Goal: Task Accomplishment & Management: Use online tool/utility

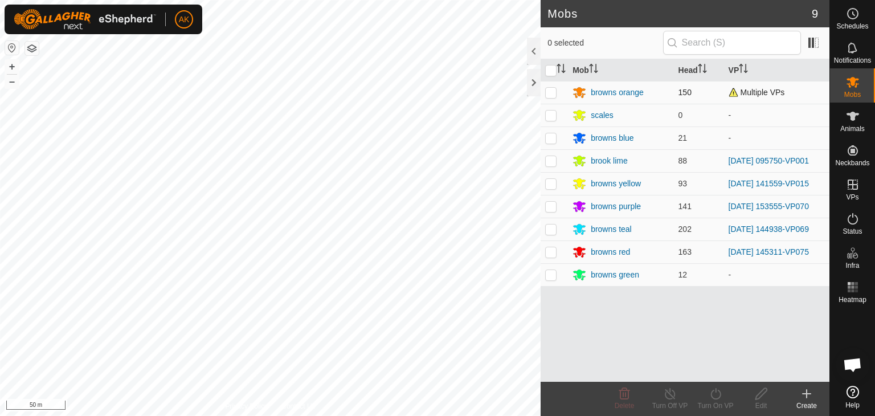
click at [552, 95] on p-checkbox at bounding box center [550, 92] width 11 height 9
checkbox input "true"
click at [716, 394] on icon at bounding box center [716, 394] width 14 height 14
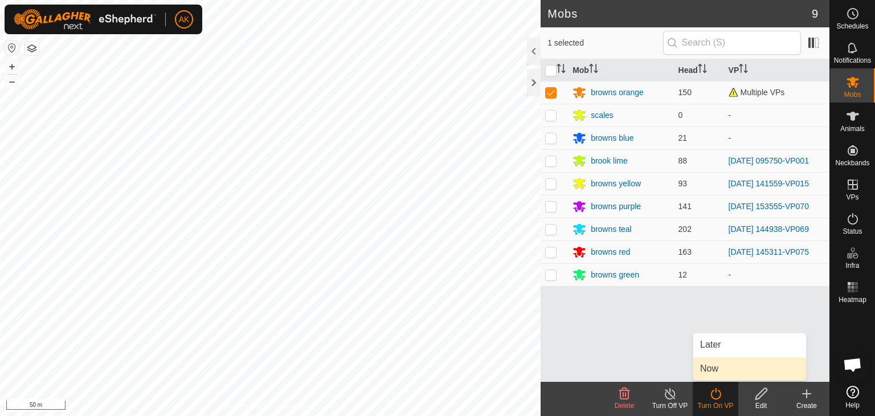
click at [716, 370] on link "Now" at bounding box center [750, 368] width 113 height 23
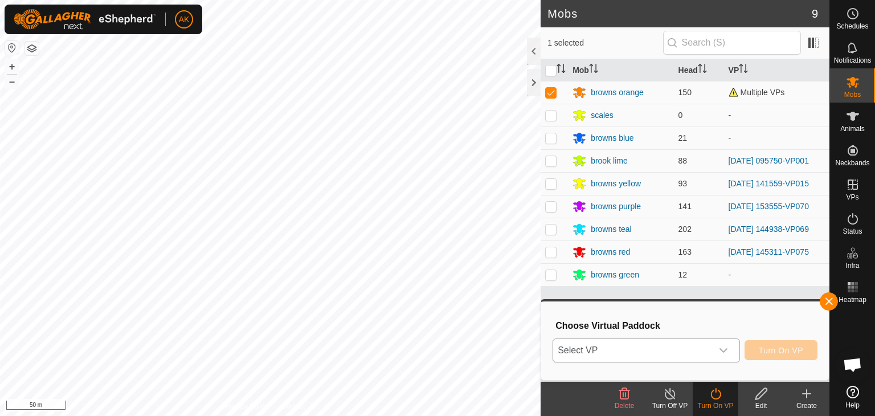
click at [719, 354] on icon "dropdown trigger" at bounding box center [723, 350] width 9 height 9
click at [853, 130] on span "Animals" at bounding box center [853, 128] width 25 height 7
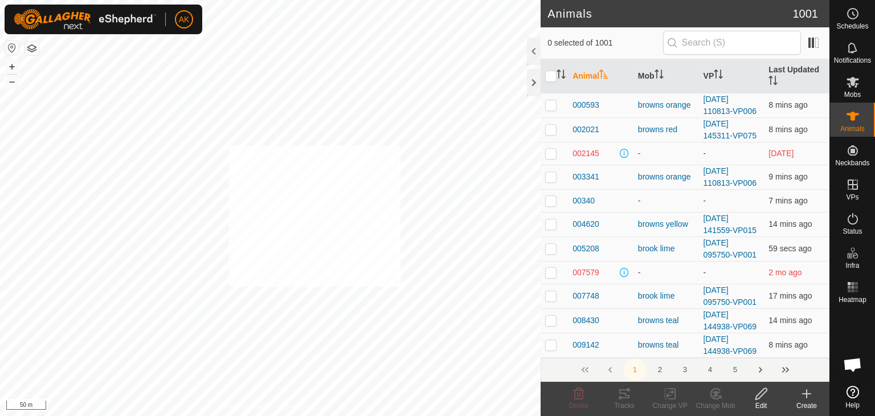
checkbox input "true"
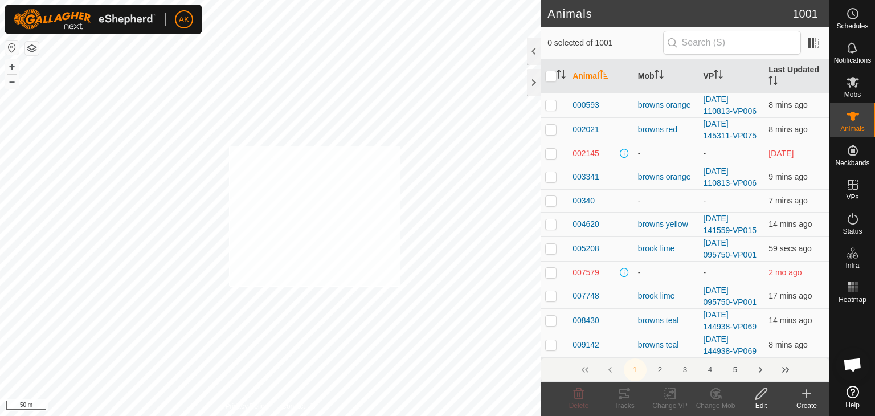
checkbox input "true"
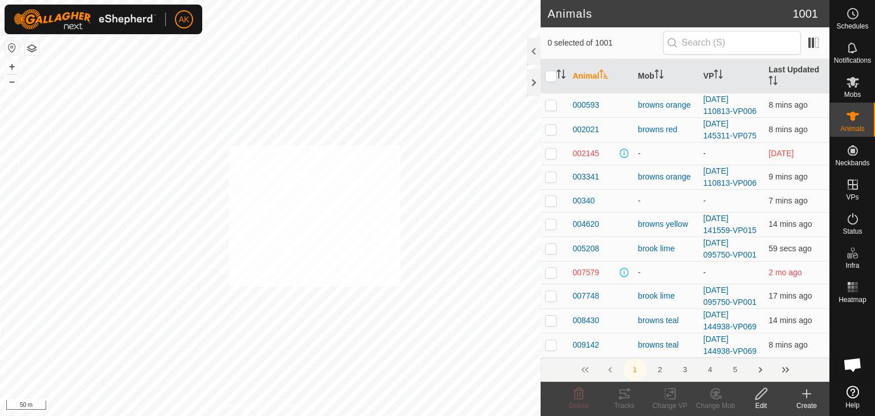
checkbox input "true"
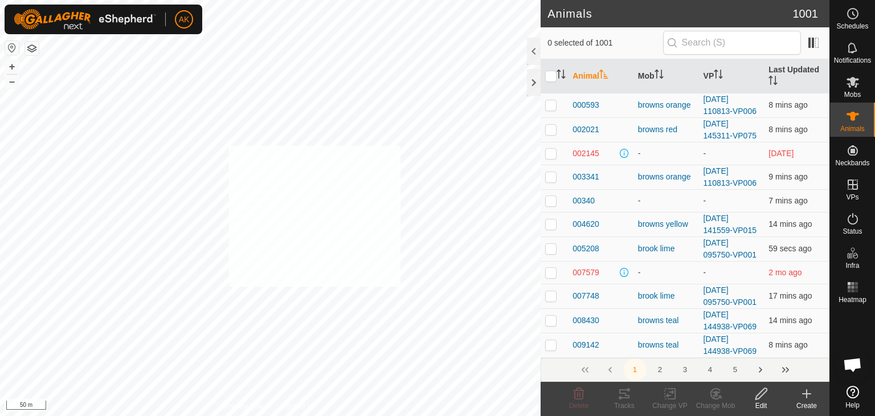
checkbox input "true"
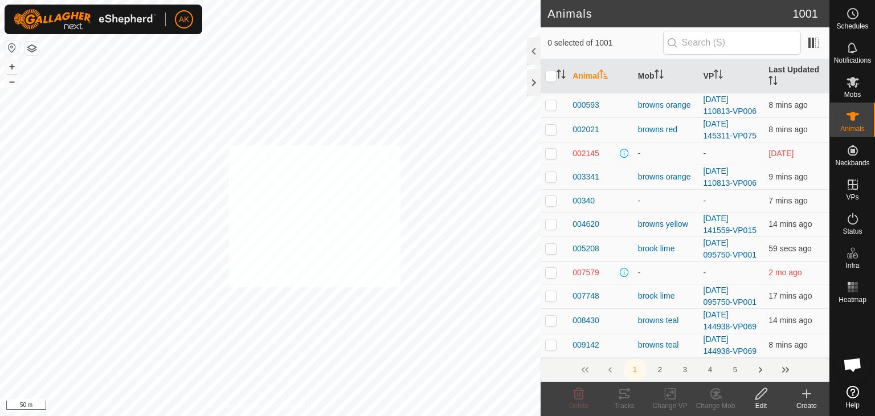
checkbox input "true"
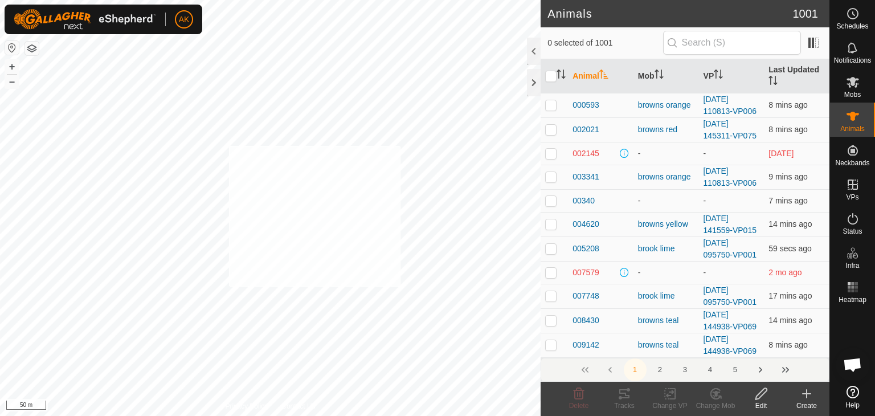
checkbox input "true"
click at [671, 393] on icon at bounding box center [670, 394] width 14 height 14
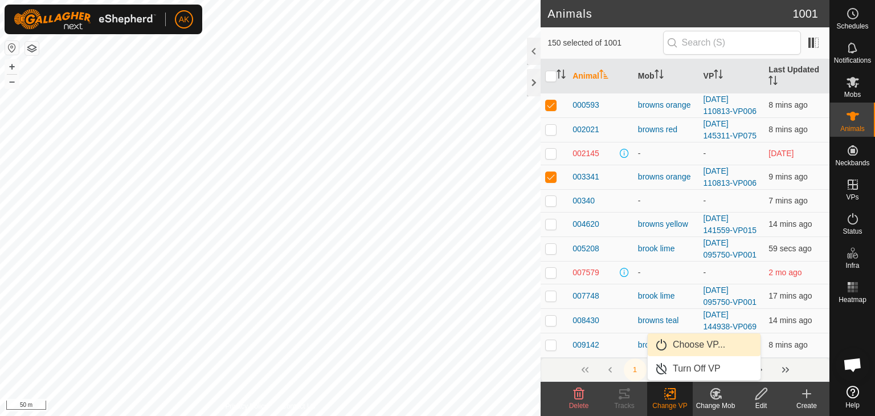
click at [687, 343] on link "Choose VP..." at bounding box center [704, 344] width 113 height 23
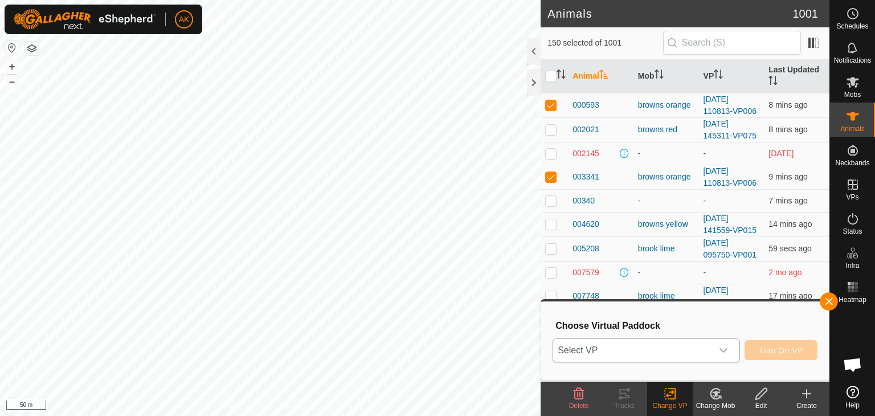
click at [684, 345] on span "Select VP" at bounding box center [632, 350] width 159 height 23
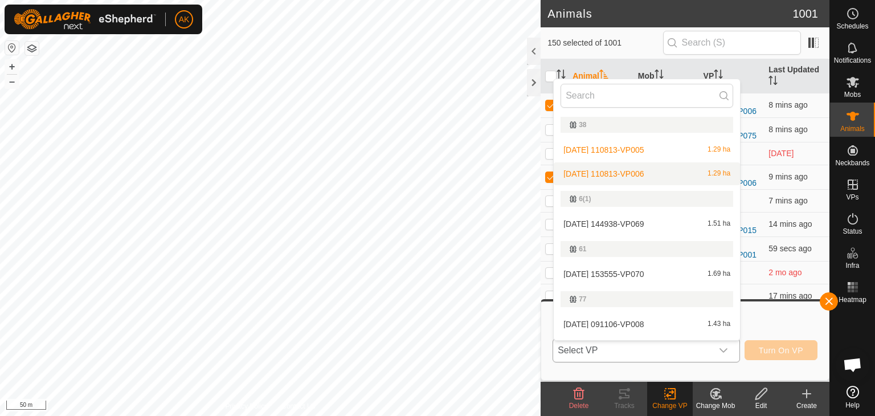
click at [609, 169] on li "[DATE] 110813-VP006 1.29 ha" at bounding box center [647, 173] width 186 height 23
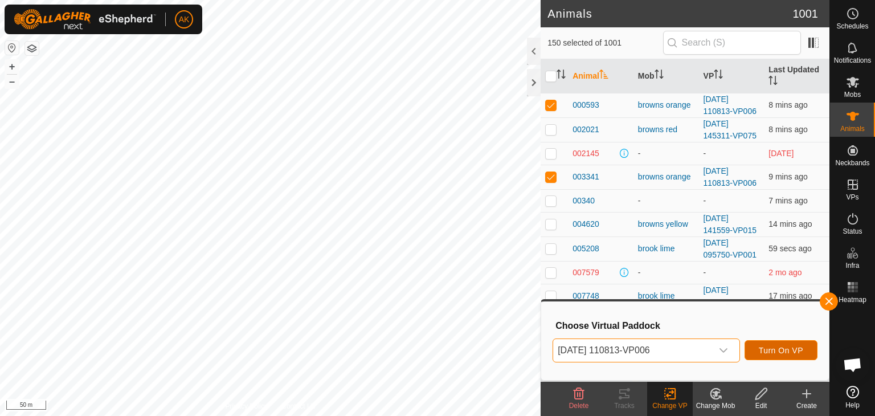
click at [780, 349] on span "Turn On VP" at bounding box center [781, 350] width 44 height 9
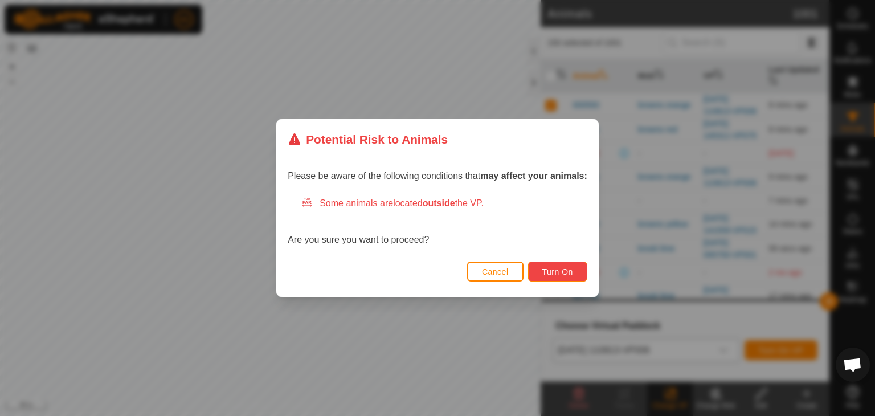
click at [554, 267] on span "Turn On" at bounding box center [558, 271] width 31 height 9
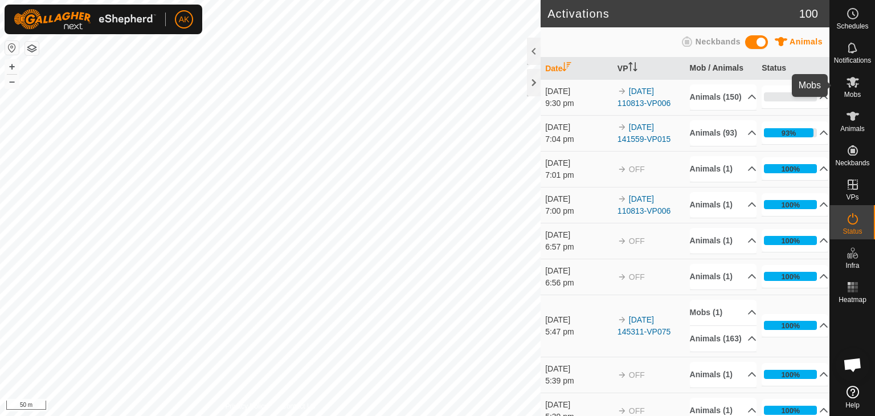
click at [852, 87] on icon at bounding box center [853, 82] width 14 height 14
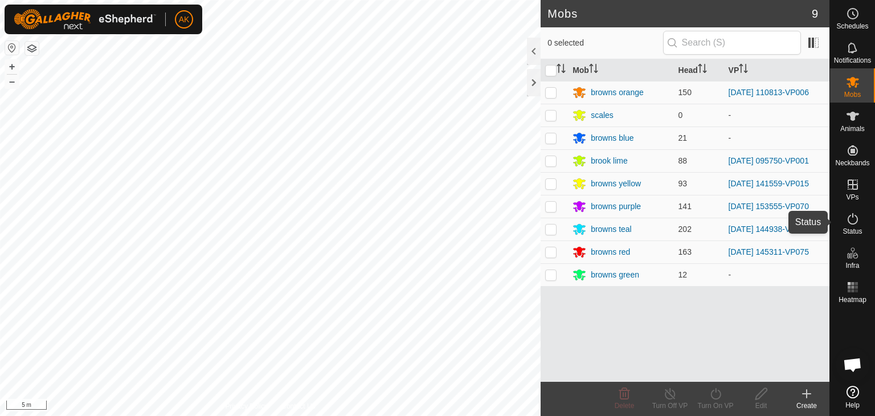
click at [853, 222] on icon at bounding box center [853, 219] width 14 height 14
